Goal: Task Accomplishment & Management: Manage account settings

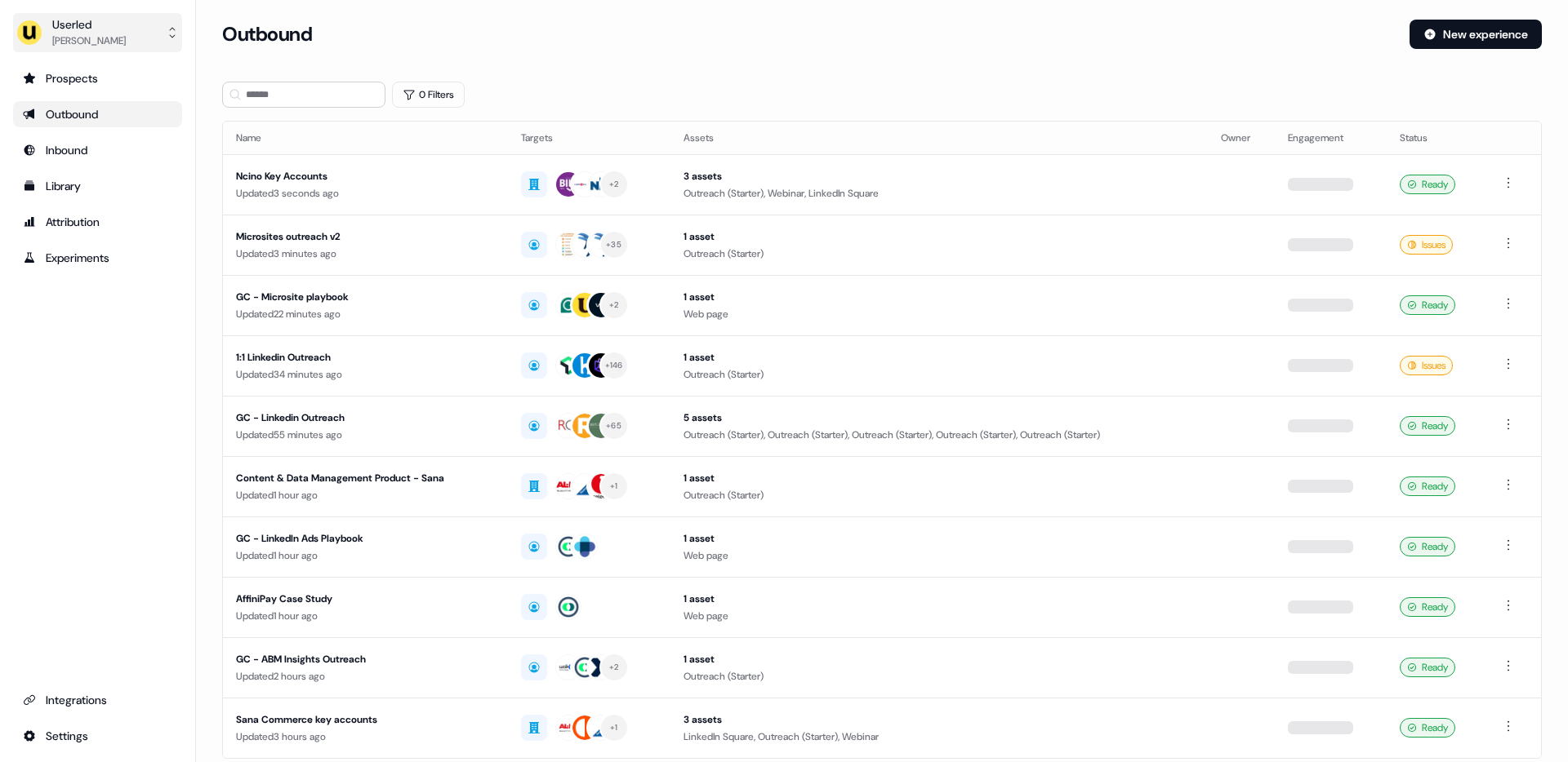
click at [91, 50] on button "Userled [PERSON_NAME]" at bounding box center [97, 32] width 169 height 39
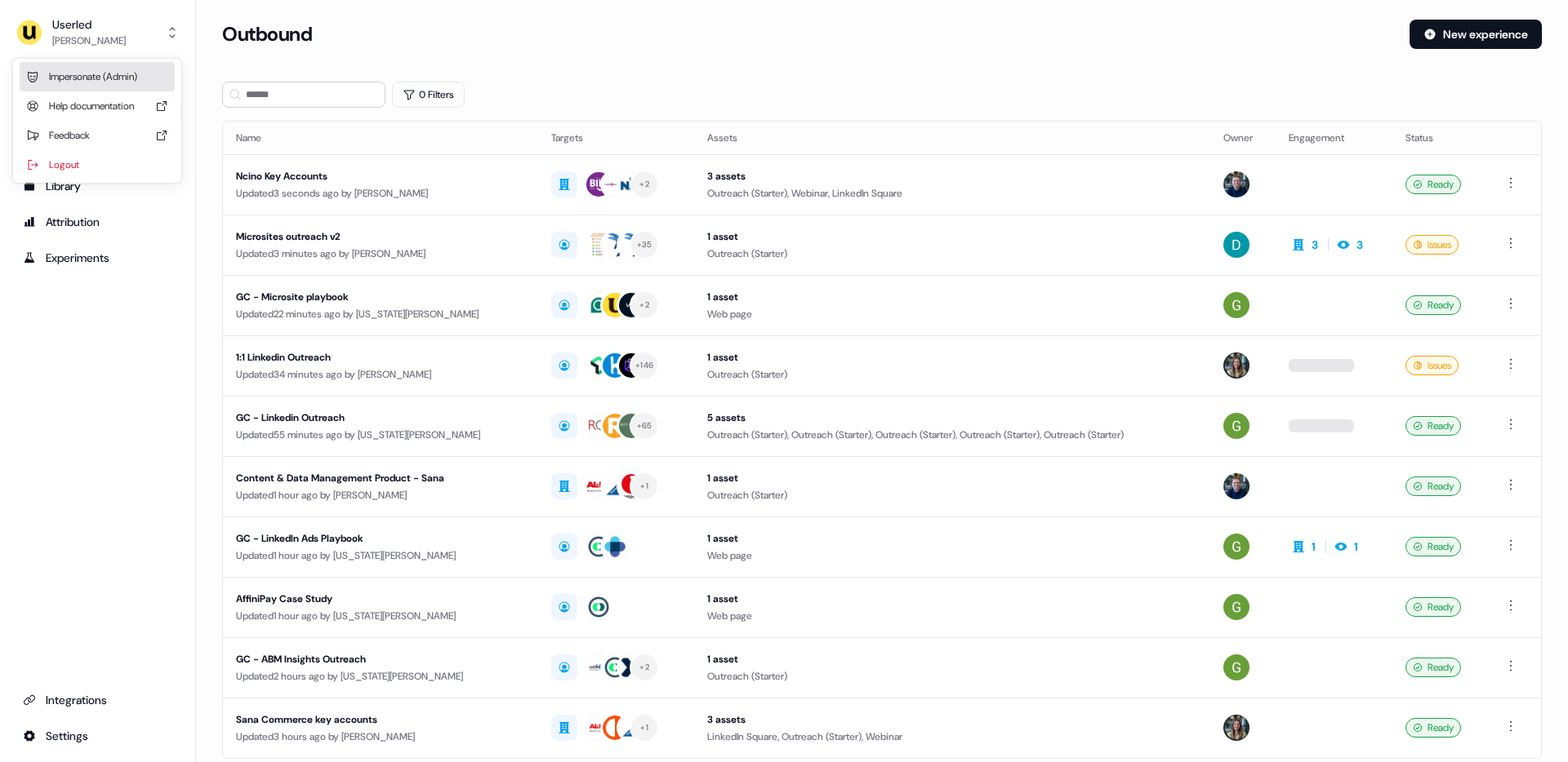
click at [104, 69] on div "Impersonate (Admin)" at bounding box center [98, 77] width 155 height 30
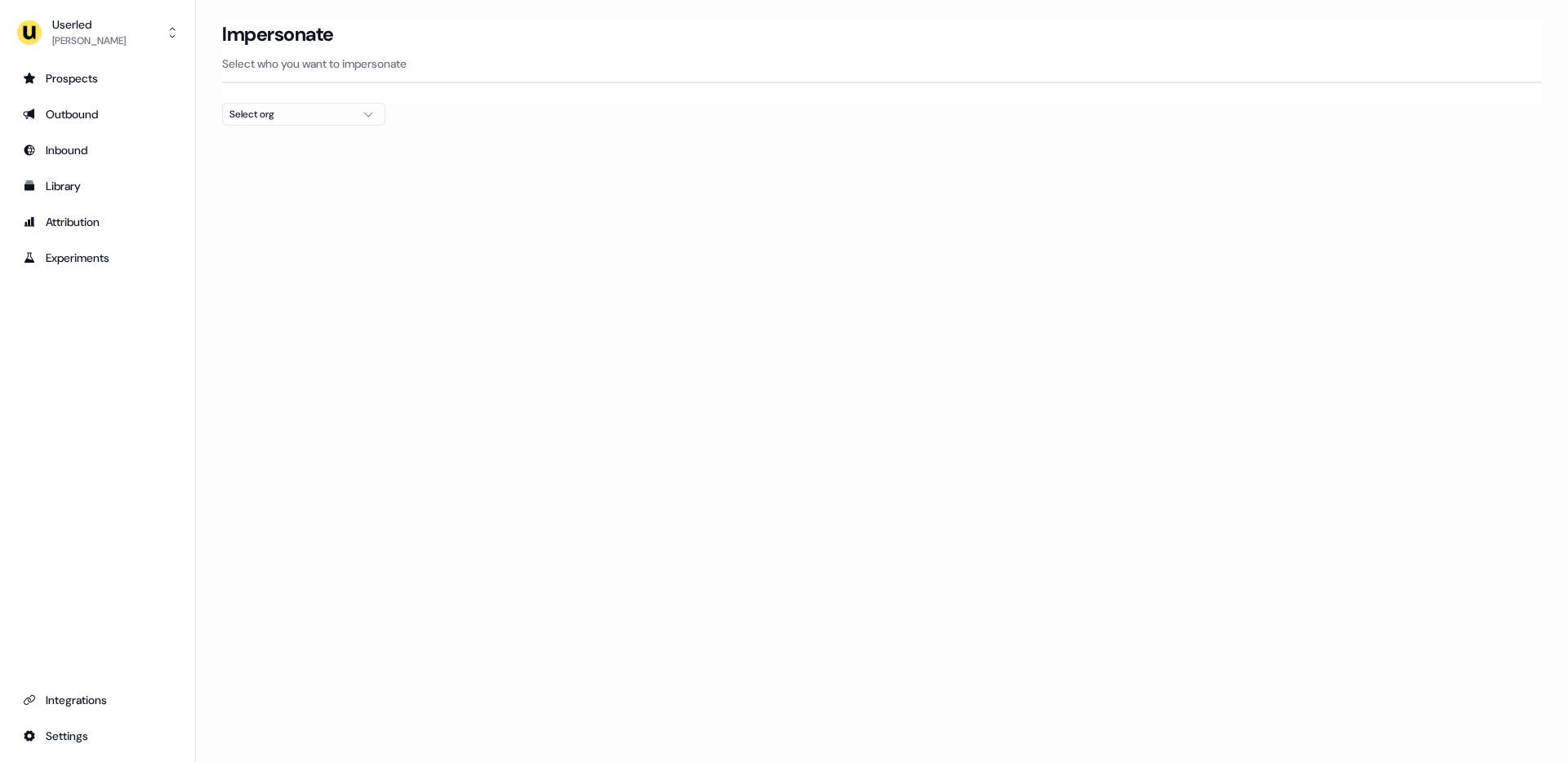
click at [280, 115] on div "Select org" at bounding box center [291, 115] width 123 height 16
type input "****"
click at [319, 181] on div "[PERSON_NAME] People" at bounding box center [303, 172] width 162 height 26
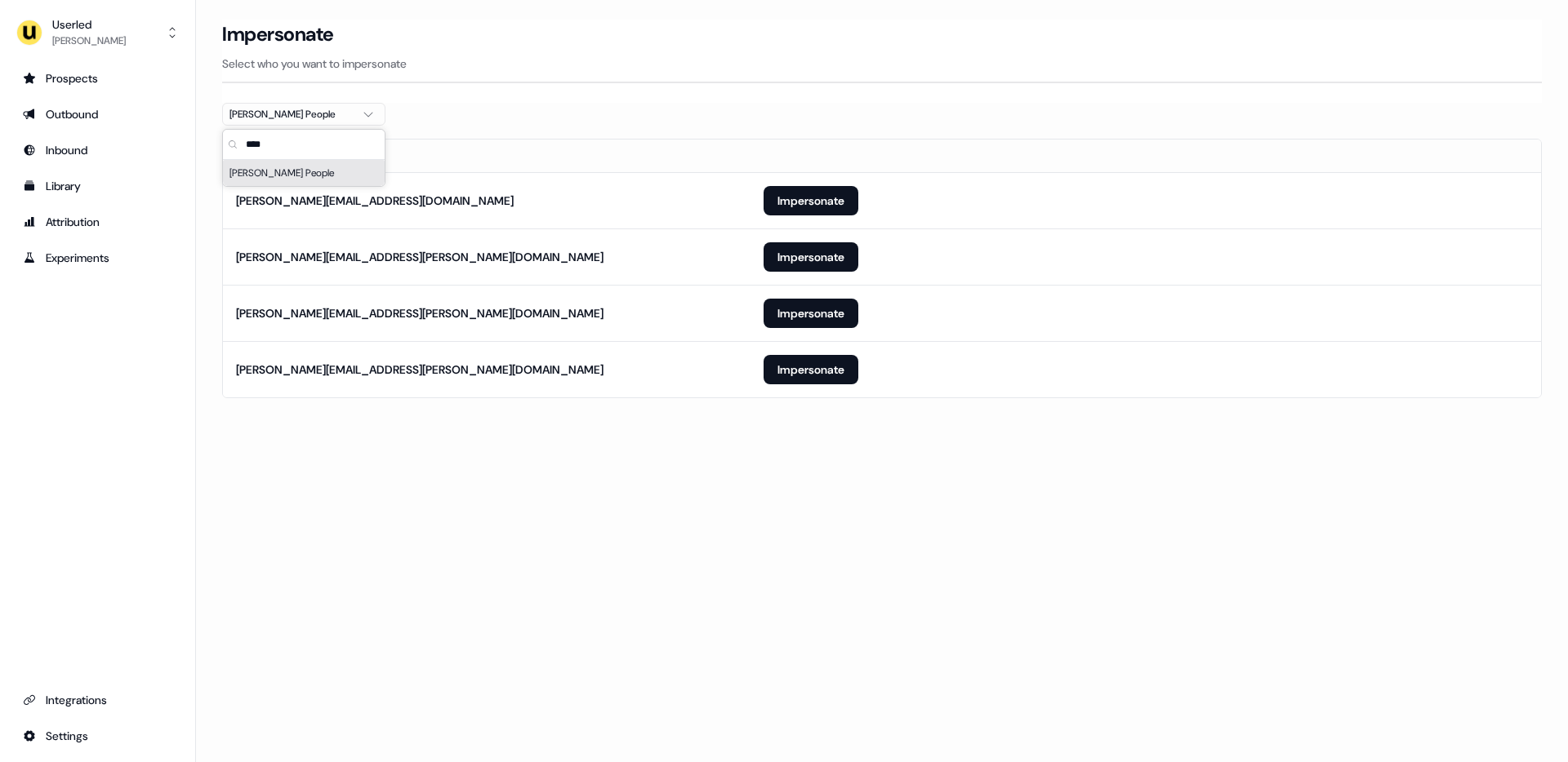
click at [545, 409] on section "Loading... Impersonate Select who you want to impersonate [PERSON_NAME] People …" at bounding box center [882, 232] width 1372 height 424
click at [809, 369] on button "Impersonate" at bounding box center [810, 369] width 95 height 30
